Goal: Task Accomplishment & Management: Complete application form

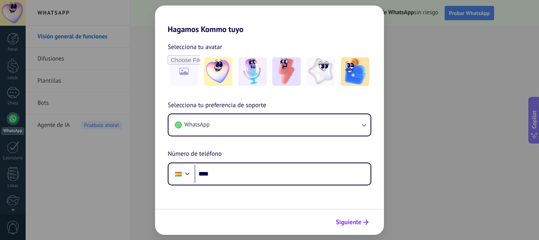
click at [343, 221] on span "Siguiente" at bounding box center [349, 222] width 26 height 6
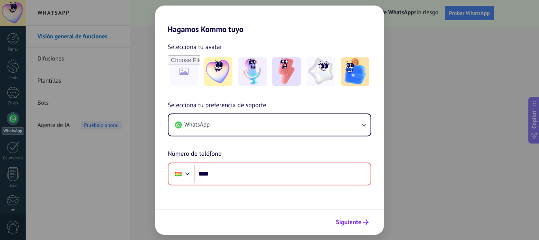
click at [339, 217] on button "Siguiente" at bounding box center [352, 221] width 40 height 13
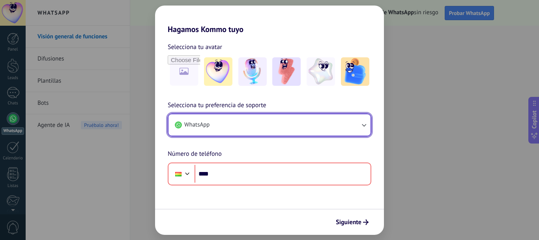
click at [359, 118] on button "WhatsApp" at bounding box center [270, 124] width 202 height 21
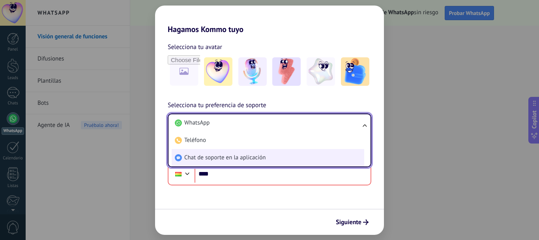
click at [277, 154] on li "Chat de soporte en la aplicación" at bounding box center [268, 157] width 193 height 17
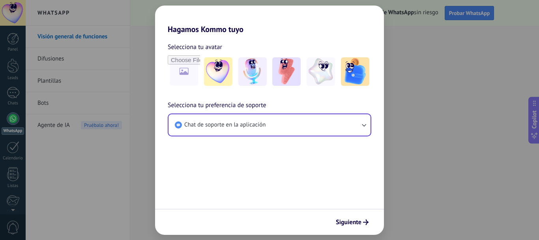
click at [343, 212] on div "Siguiente" at bounding box center [269, 221] width 229 height 26
click at [340, 223] on span "Siguiente" at bounding box center [349, 222] width 26 height 6
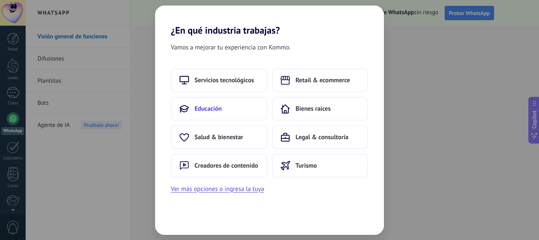
click at [207, 102] on button "Educación" at bounding box center [219, 109] width 96 height 24
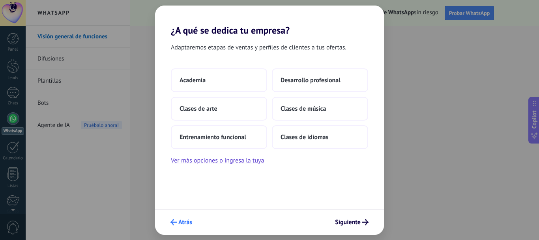
click at [183, 217] on button "Atrás" at bounding box center [181, 221] width 29 height 13
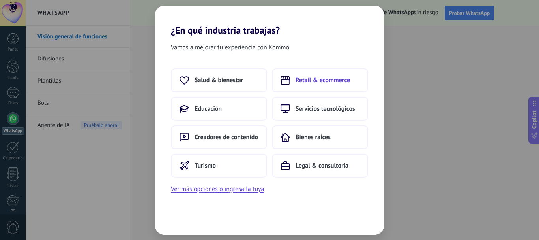
click at [310, 85] on button "Retail & ecommerce" at bounding box center [320, 80] width 96 height 24
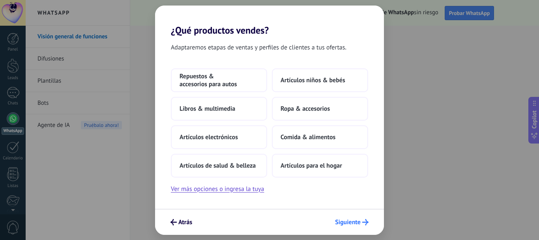
click at [339, 221] on span "Siguiente" at bounding box center [348, 222] width 26 height 6
click at [236, 79] on span "Repuestos & accesorios para autos" at bounding box center [219, 80] width 79 height 16
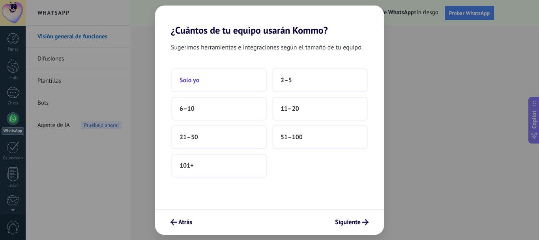
click at [209, 78] on button "Solo yo" at bounding box center [219, 80] width 96 height 24
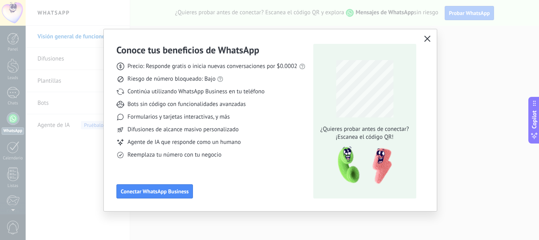
click at [425, 39] on use "button" at bounding box center [427, 39] width 6 height 6
